Goal: Task Accomplishment & Management: Use online tool/utility

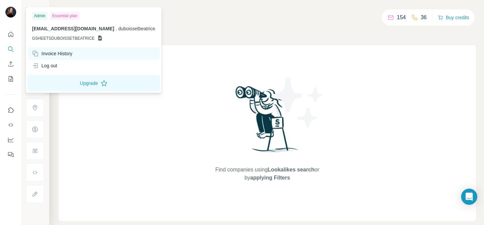
click at [58, 52] on div "Invoice History" at bounding box center [52, 53] width 40 height 7
click at [53, 54] on div "Invoice History" at bounding box center [52, 53] width 40 height 7
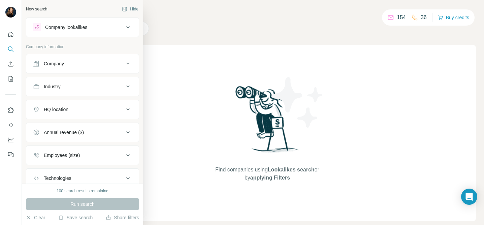
click at [128, 132] on icon at bounding box center [128, 132] width 8 height 8
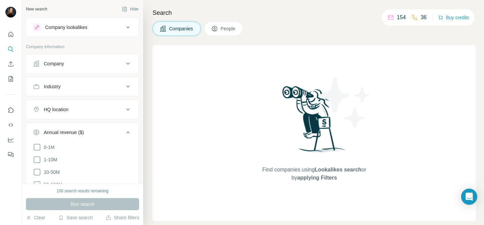
click at [178, 120] on div "Find companies using Lookalikes search or by applying Filters" at bounding box center [314, 133] width 323 height 176
click at [10, 111] on icon "Use Surfe on LinkedIn" at bounding box center [10, 110] width 7 height 7
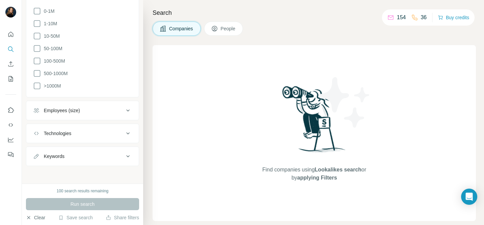
click at [42, 217] on button "Clear" at bounding box center [35, 217] width 19 height 7
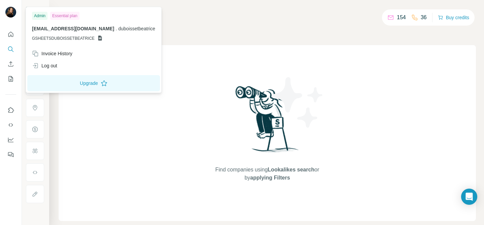
click at [11, 9] on img at bounding box center [10, 12] width 11 height 11
click at [54, 53] on div "Invoice History" at bounding box center [52, 53] width 40 height 7
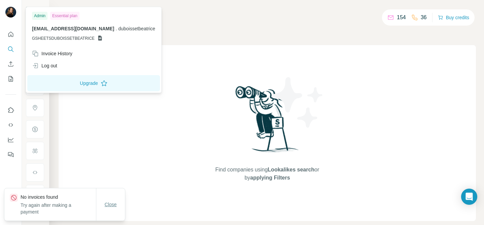
click at [101, 200] on button "Close" at bounding box center [111, 204] width 22 height 12
